Goal: Task Accomplishment & Management: Use online tool/utility

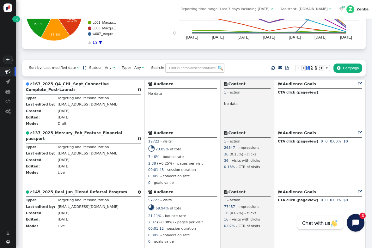
scroll to position [88, 0]
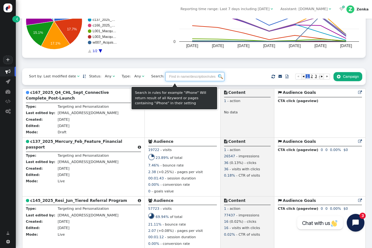
click at [170, 80] on input "text" at bounding box center [194, 76] width 59 height 9
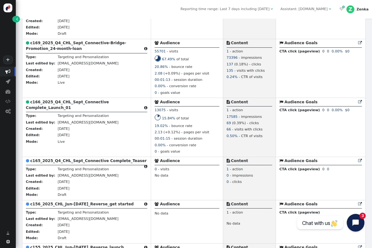
scroll to position [192, 0]
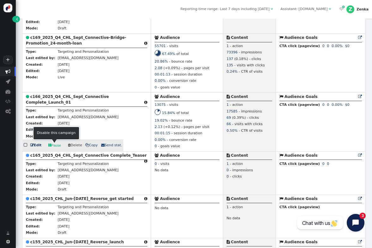
type input "chl"
click at [53, 148] on link " Pause" at bounding box center [55, 145] width 20 height 9
drag, startPoint x: 51, startPoint y: 102, endPoint x: 66, endPoint y: 115, distance: 19.9
click at [51, 102] on b "c166_2025_Q4_CHL_Sept_Connective Complete_Launch_01" at bounding box center [67, 99] width 83 height 10
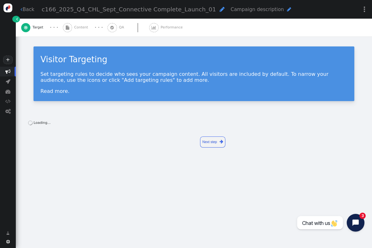
click at [5, 159] on div " Campaigns  Realtime Visitors  Dashboard  Tracker Settings  Settings" at bounding box center [8, 146] width 16 height 158
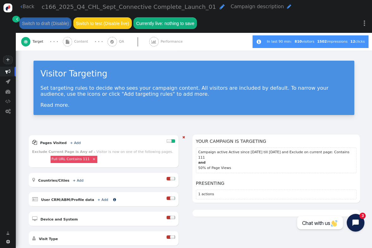
click at [98, 198] on link "+ Add" at bounding box center [102, 200] width 11 height 4
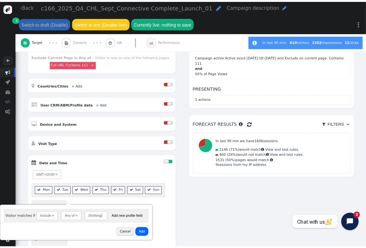
scroll to position [93, 0]
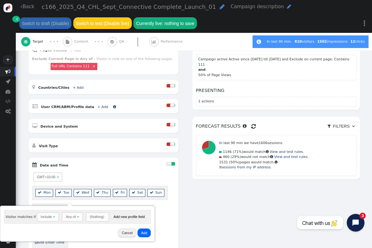
click at [97, 106] on link "+ Add" at bounding box center [102, 107] width 11 height 4
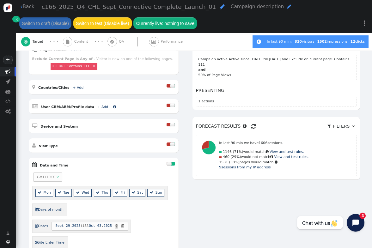
click at [97, 106] on link "+ Add" at bounding box center [102, 107] width 11 height 4
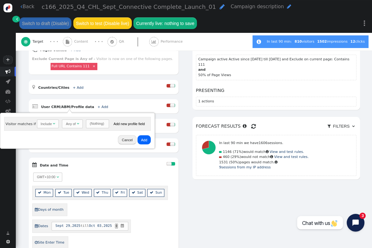
click at [90, 124] on div "(Nothing)" at bounding box center [97, 123] width 14 height 5
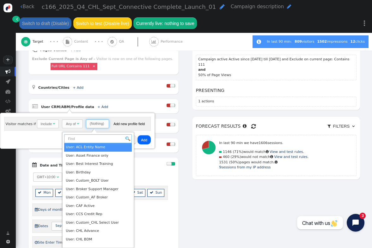
click at [107, 138] on input "text" at bounding box center [98, 138] width 68 height 9
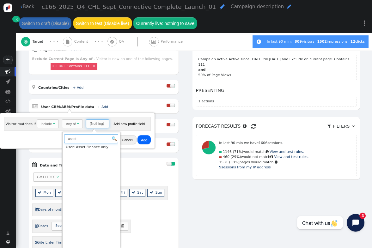
type input "asset"
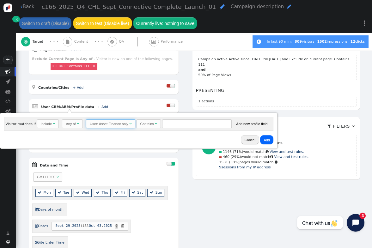
click at [145, 125] on div "Contains" at bounding box center [147, 123] width 14 height 5
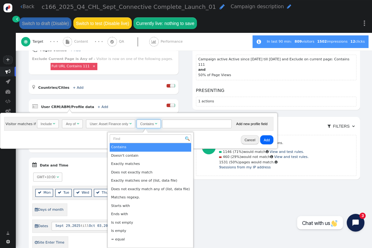
click at [145, 125] on div "Contains" at bounding box center [147, 123] width 14 height 5
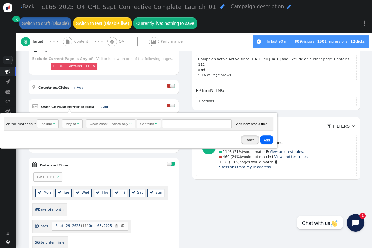
click at [243, 139] on button "Cancel" at bounding box center [250, 139] width 18 height 9
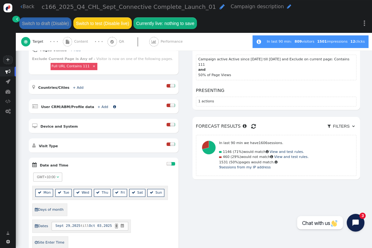
click at [97, 106] on link "+ Add" at bounding box center [102, 107] width 11 height 4
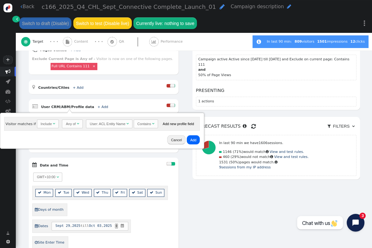
click at [116, 124] on div "User: ACL Entity Name" at bounding box center [108, 123] width 36 height 5
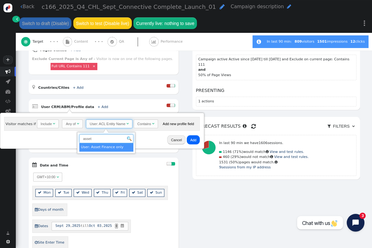
click at [114, 141] on input "asset" at bounding box center [106, 138] width 54 height 9
type input "a"
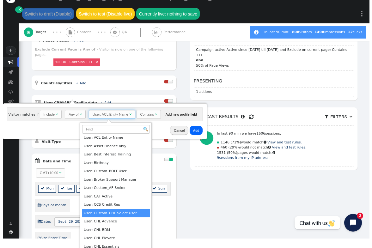
scroll to position [0, 0]
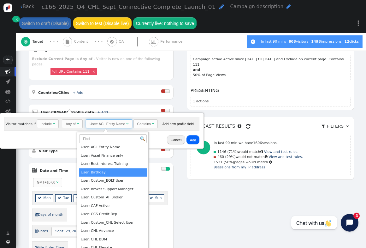
click at [170, 141] on button "Cancel" at bounding box center [176, 139] width 18 height 9
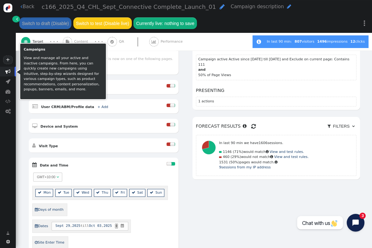
click at [5, 71] on span "" at bounding box center [7, 71] width 5 height 5
